Goal: Find specific page/section: Find specific page/section

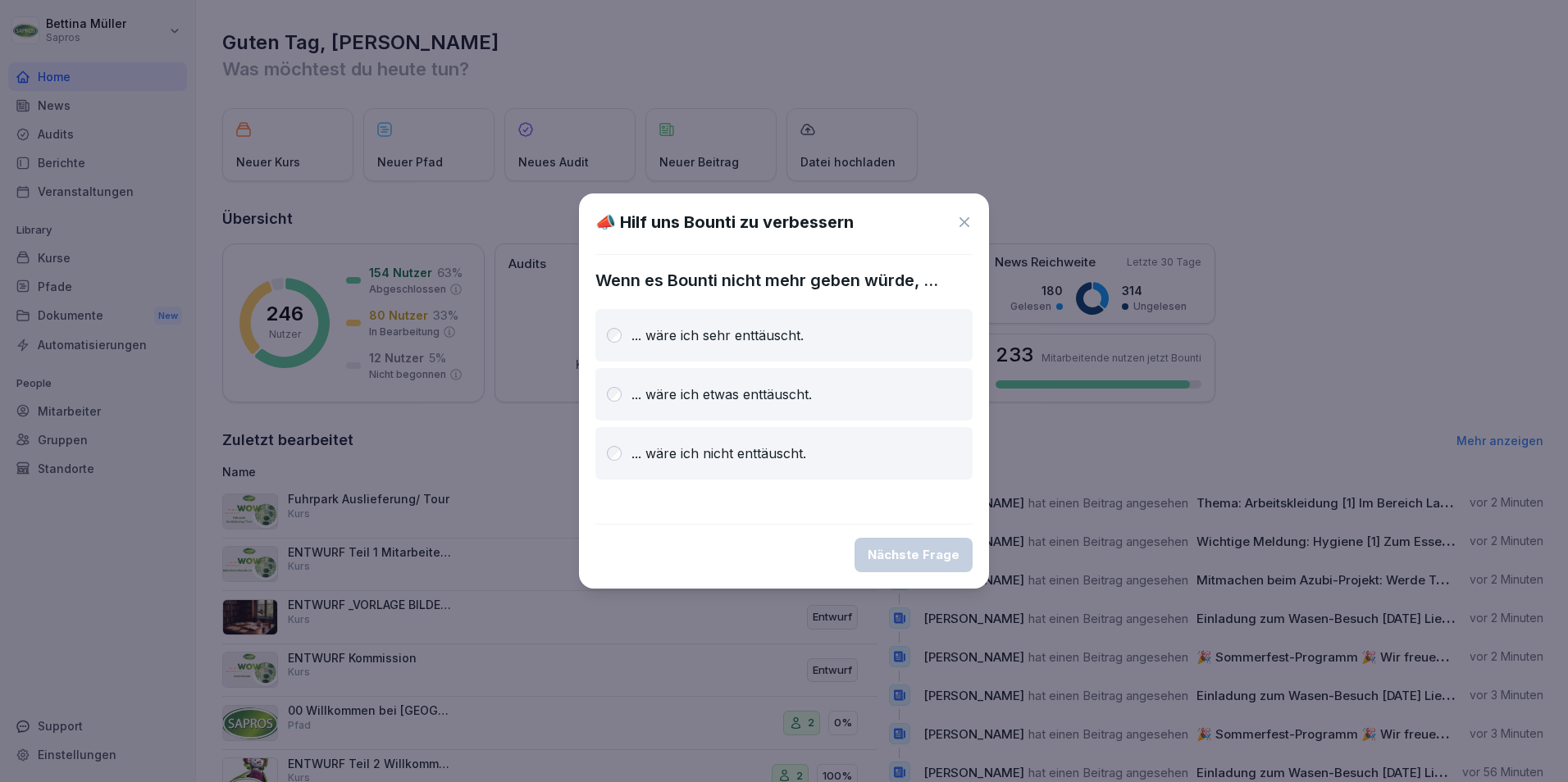
click at [702, 338] on p "... wäre ich sehr enttäuscht." at bounding box center [717, 335] width 172 height 20
click at [914, 558] on div "Nächste Frage" at bounding box center [914, 555] width 92 height 18
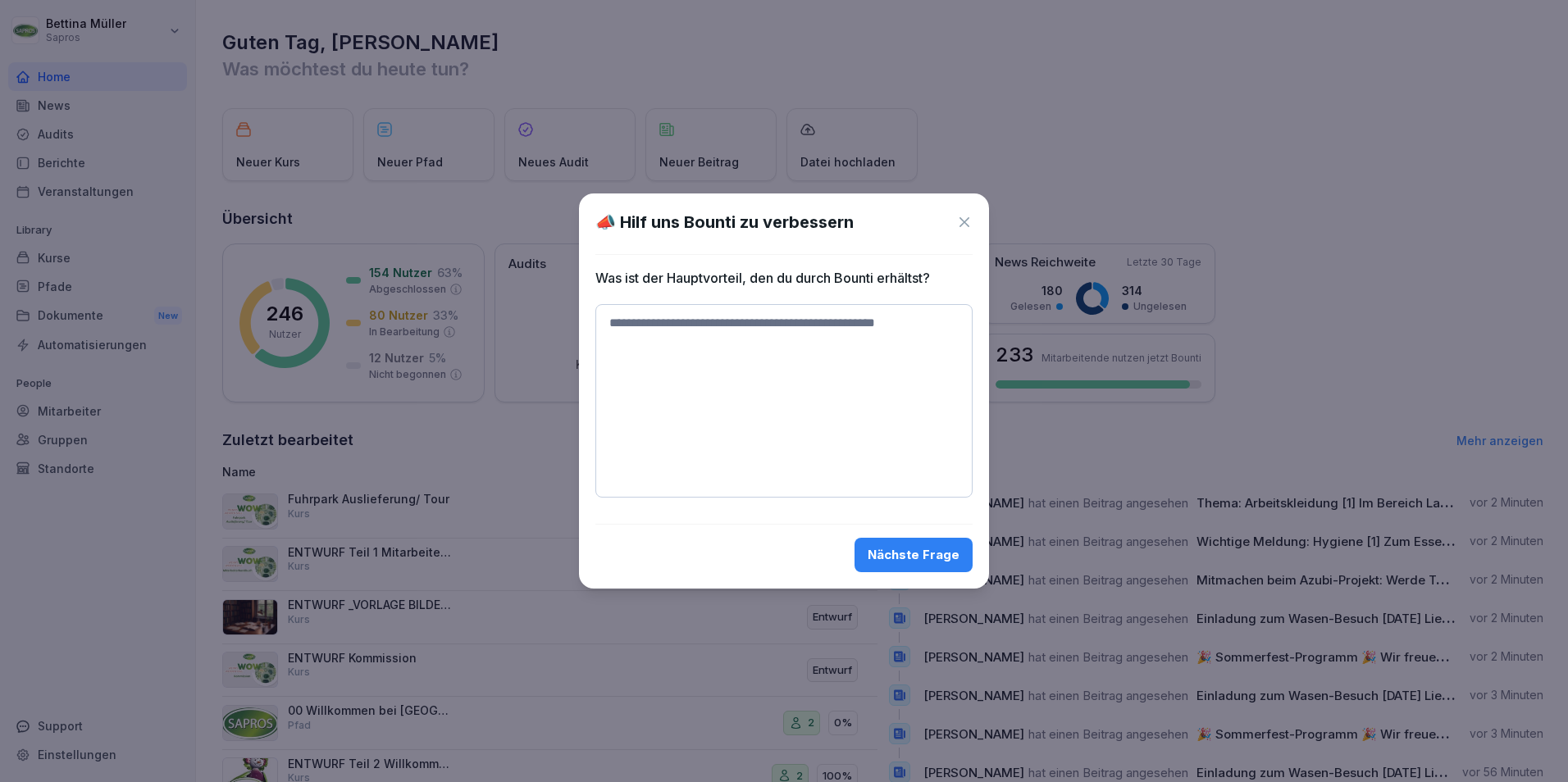
click at [967, 227] on icon at bounding box center [965, 222] width 16 height 16
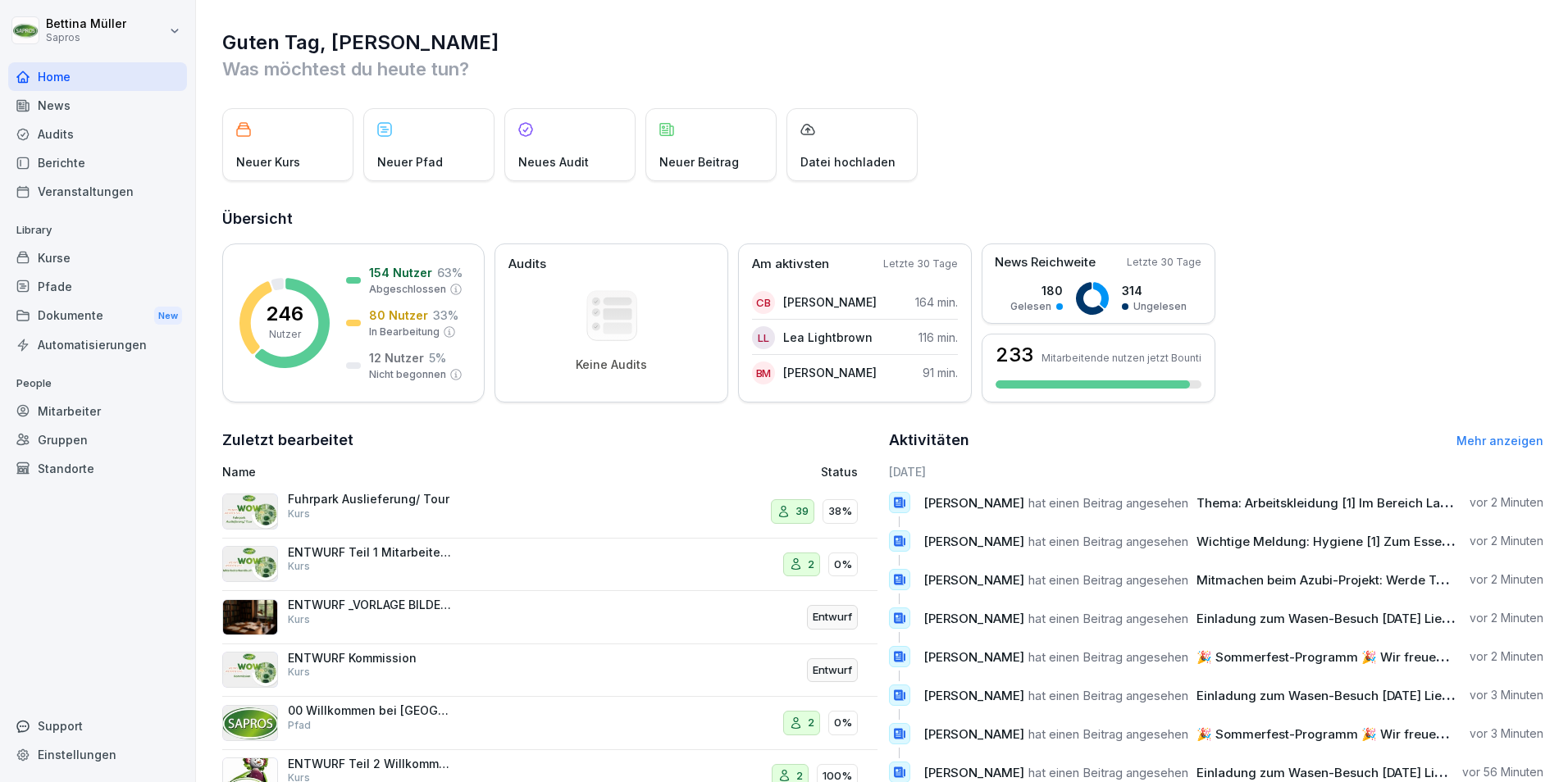
click at [101, 426] on div "Gruppen" at bounding box center [98, 440] width 179 height 29
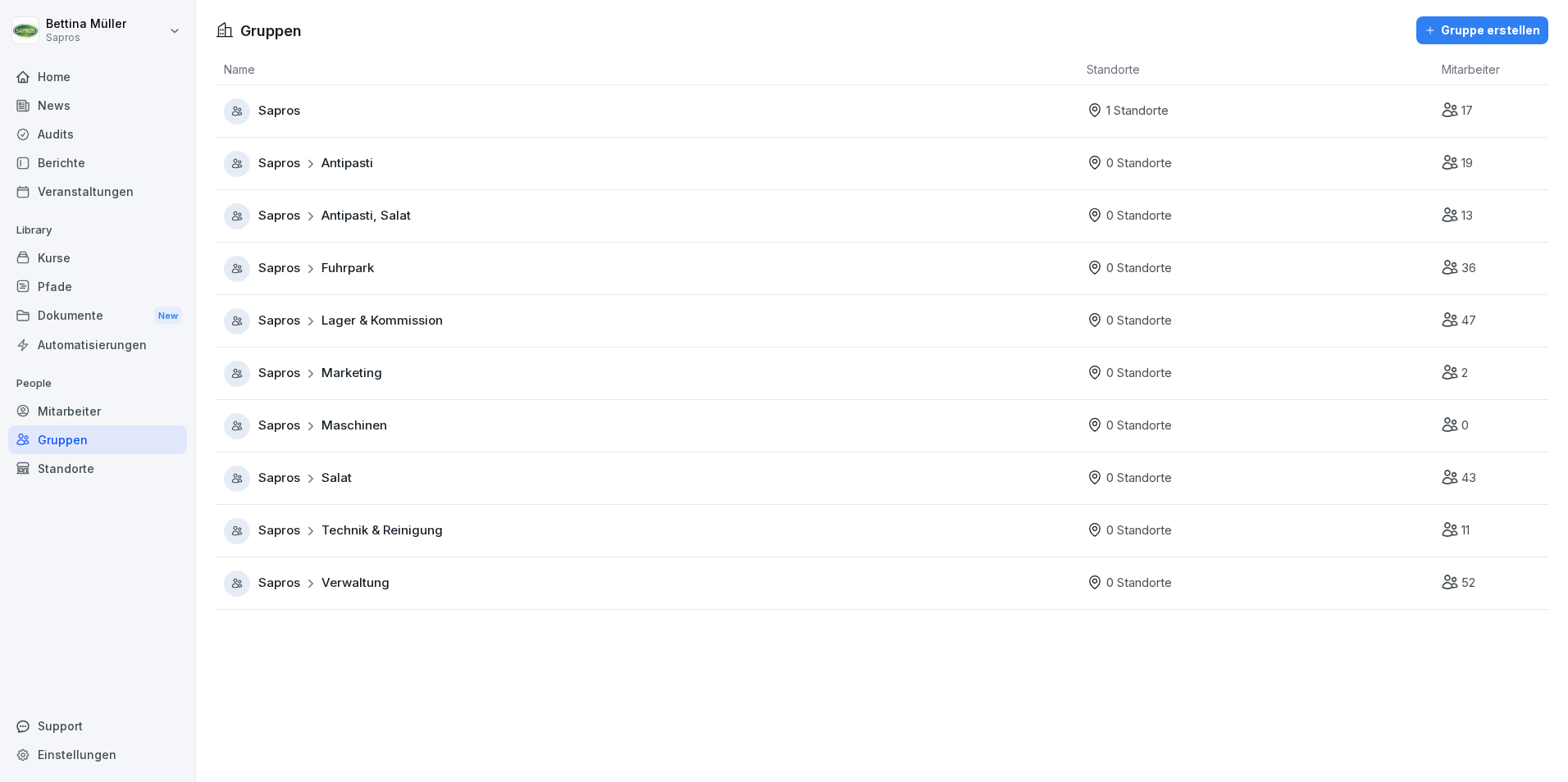
click at [99, 421] on div "Mitarbeiter" at bounding box center [98, 411] width 179 height 29
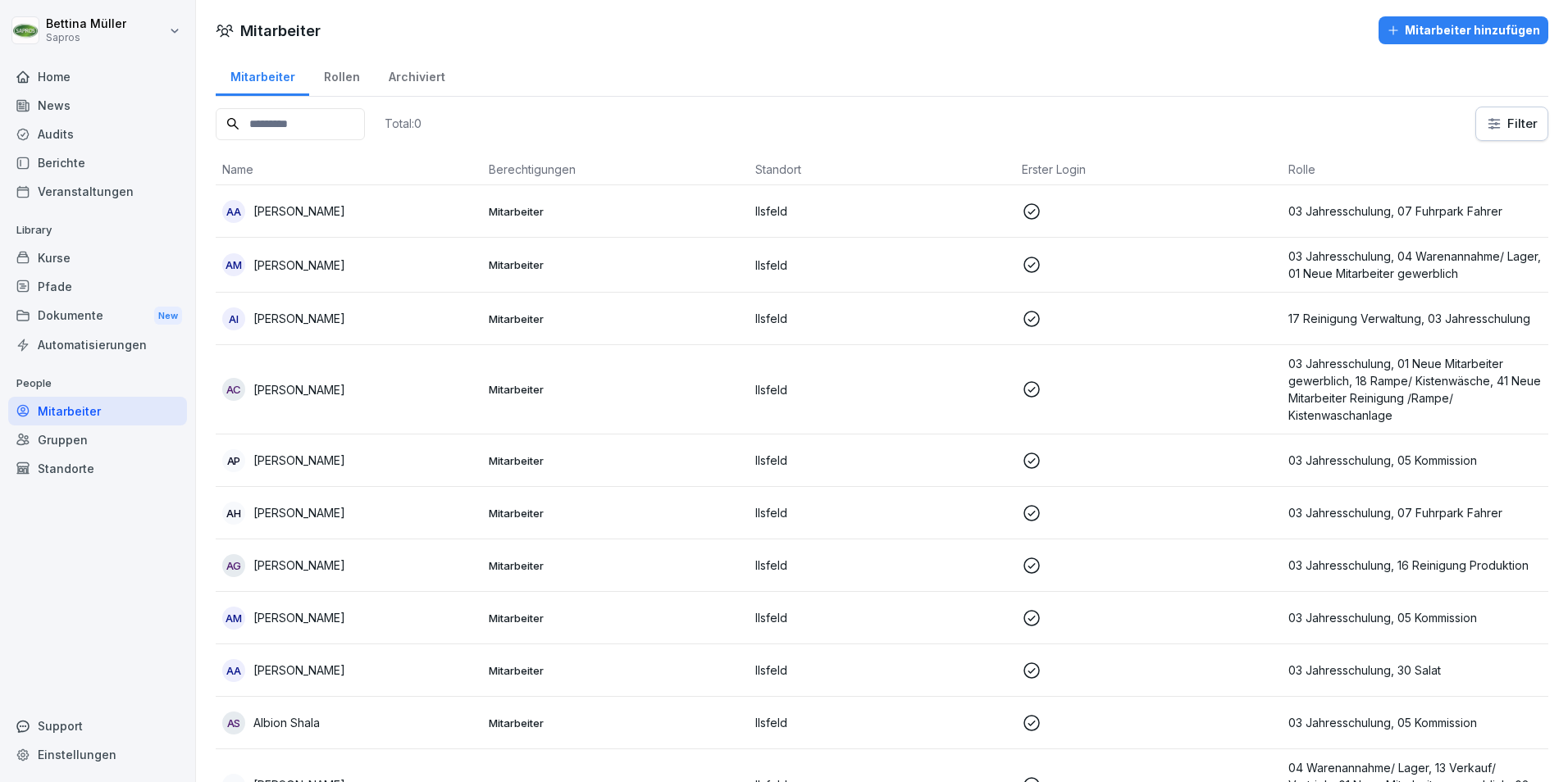
click at [98, 413] on div "Mitarbeiter" at bounding box center [98, 411] width 179 height 29
click at [307, 121] on input at bounding box center [290, 124] width 149 height 32
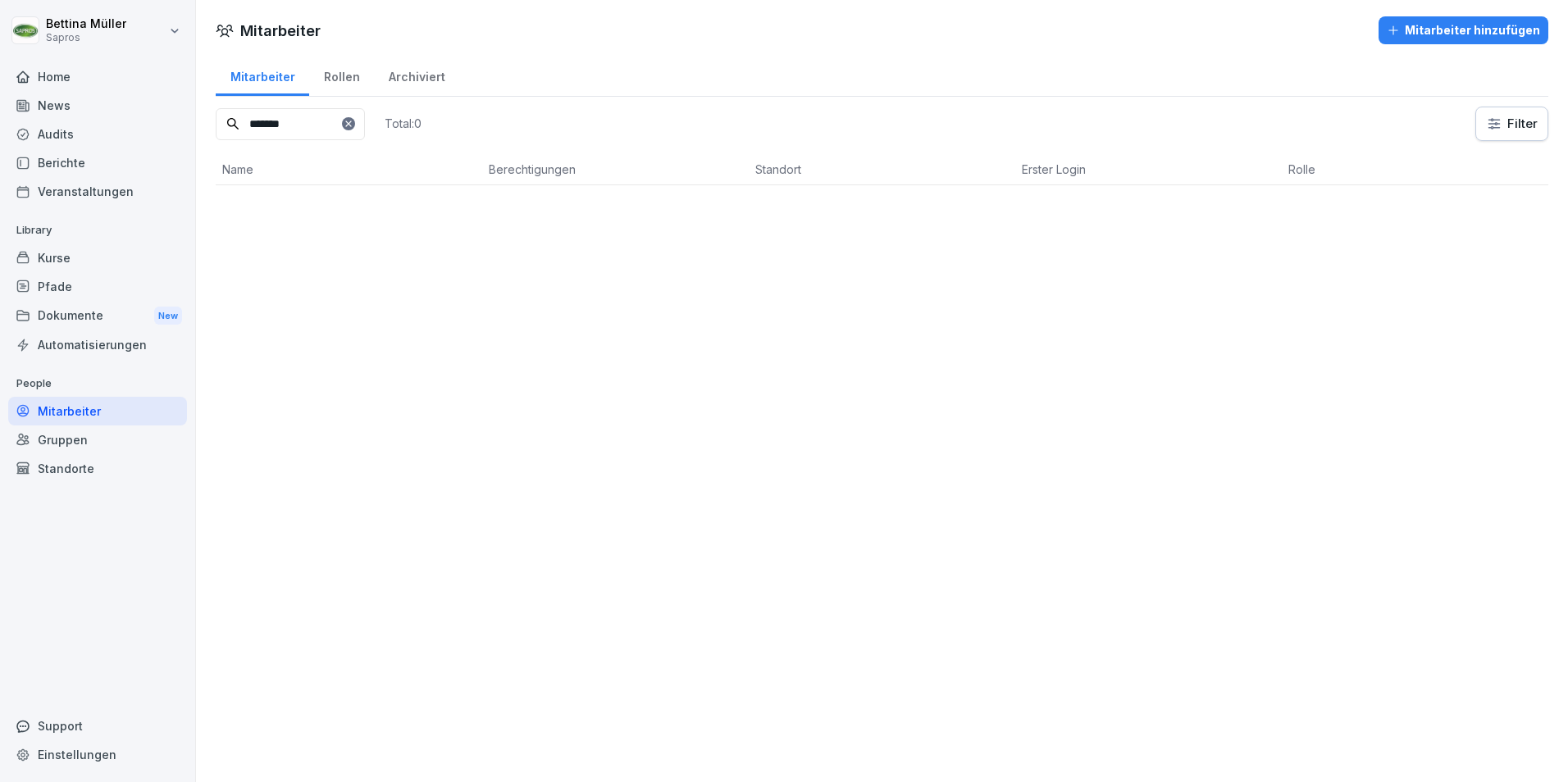
type input "*******"
